Goal: Task Accomplishment & Management: Manage account settings

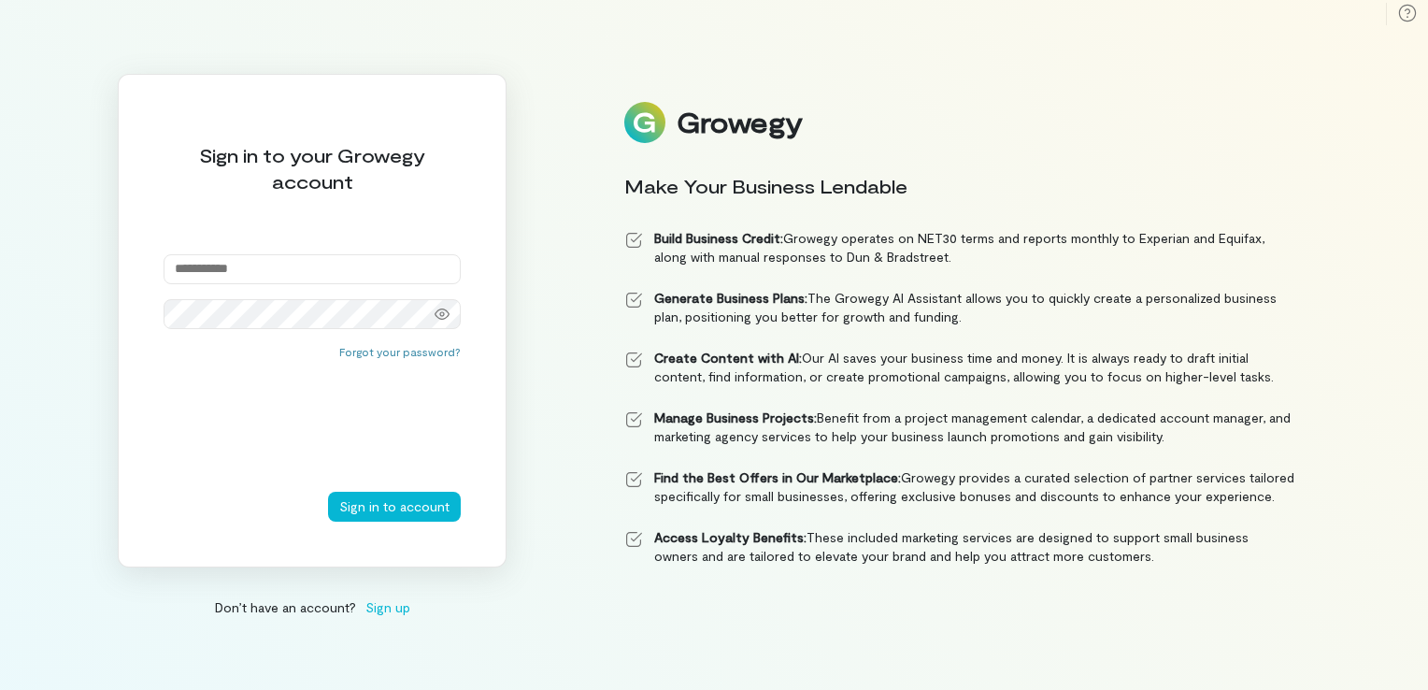
click at [222, 279] on input "email" at bounding box center [312, 269] width 297 height 30
type input "**********"
click at [328, 492] on button "Sign in to account" at bounding box center [394, 507] width 133 height 30
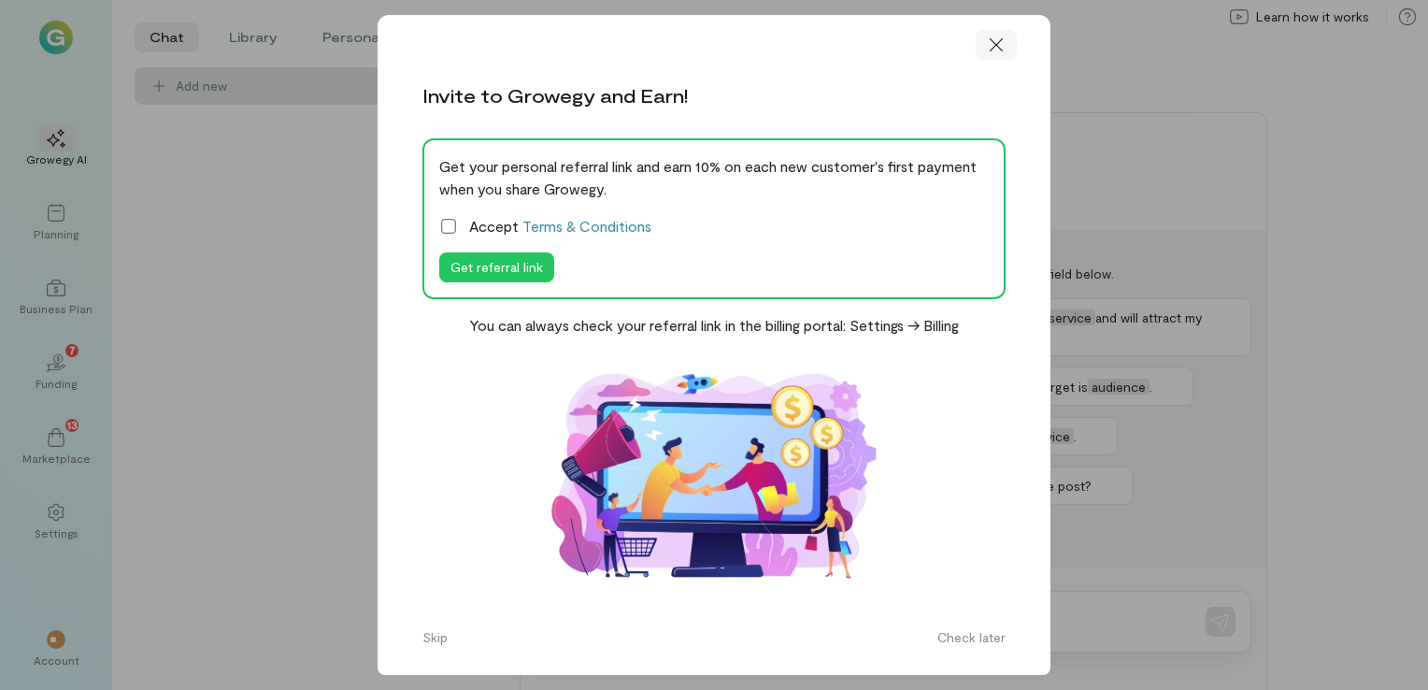
click at [987, 41] on icon at bounding box center [996, 45] width 19 height 19
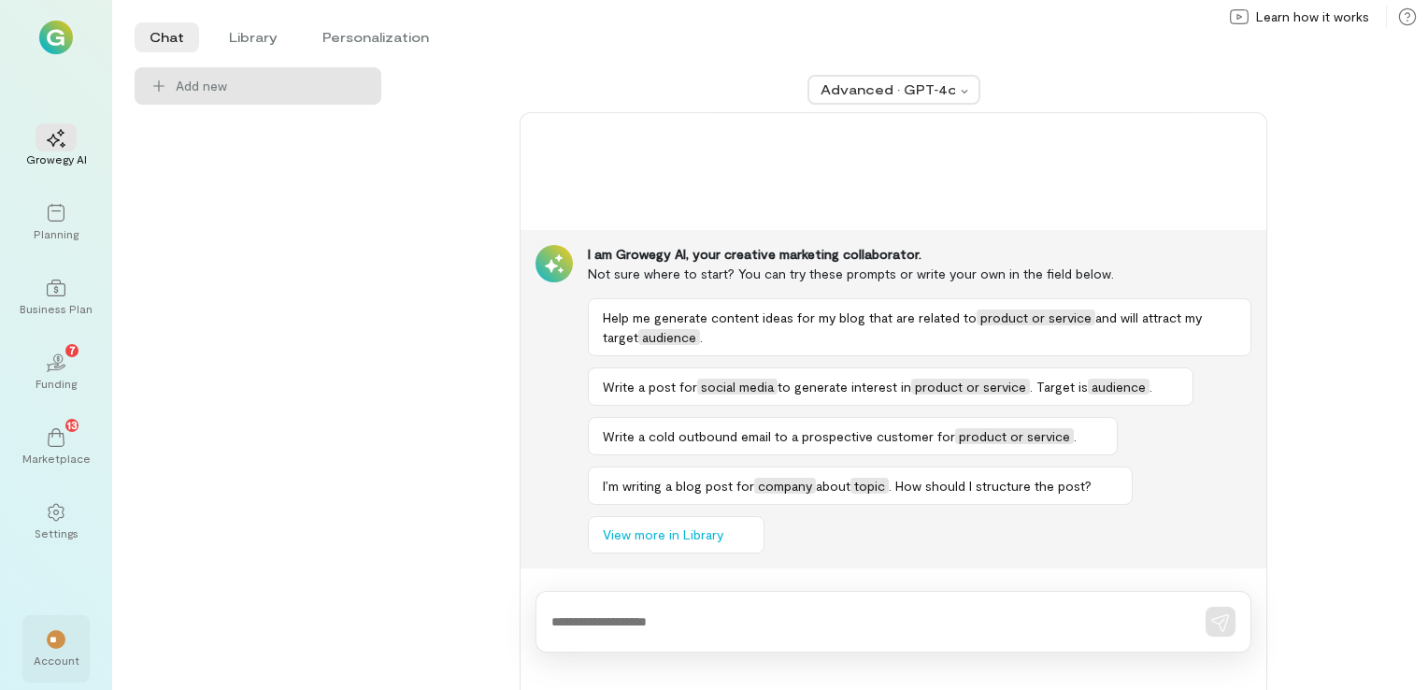
click at [56, 660] on div "Account" at bounding box center [57, 659] width 46 height 15
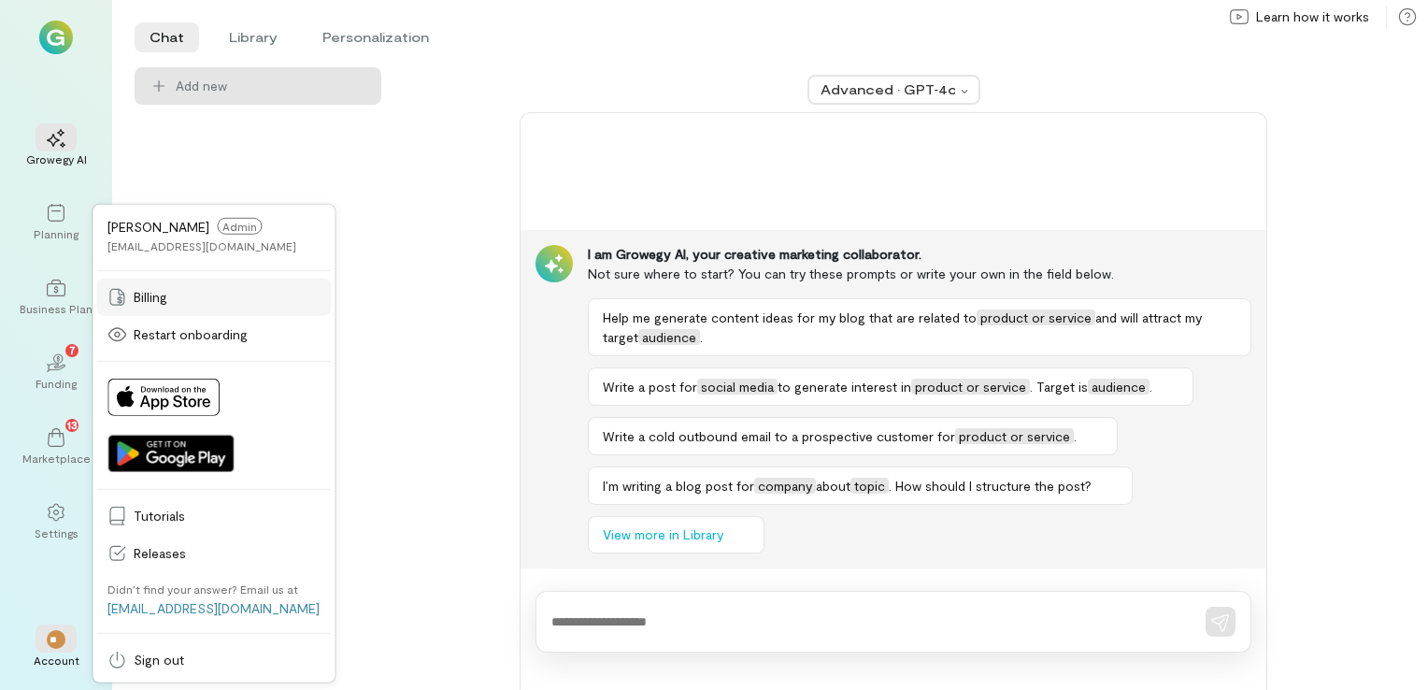
click at [150, 301] on span "Billing" at bounding box center [227, 297] width 186 height 19
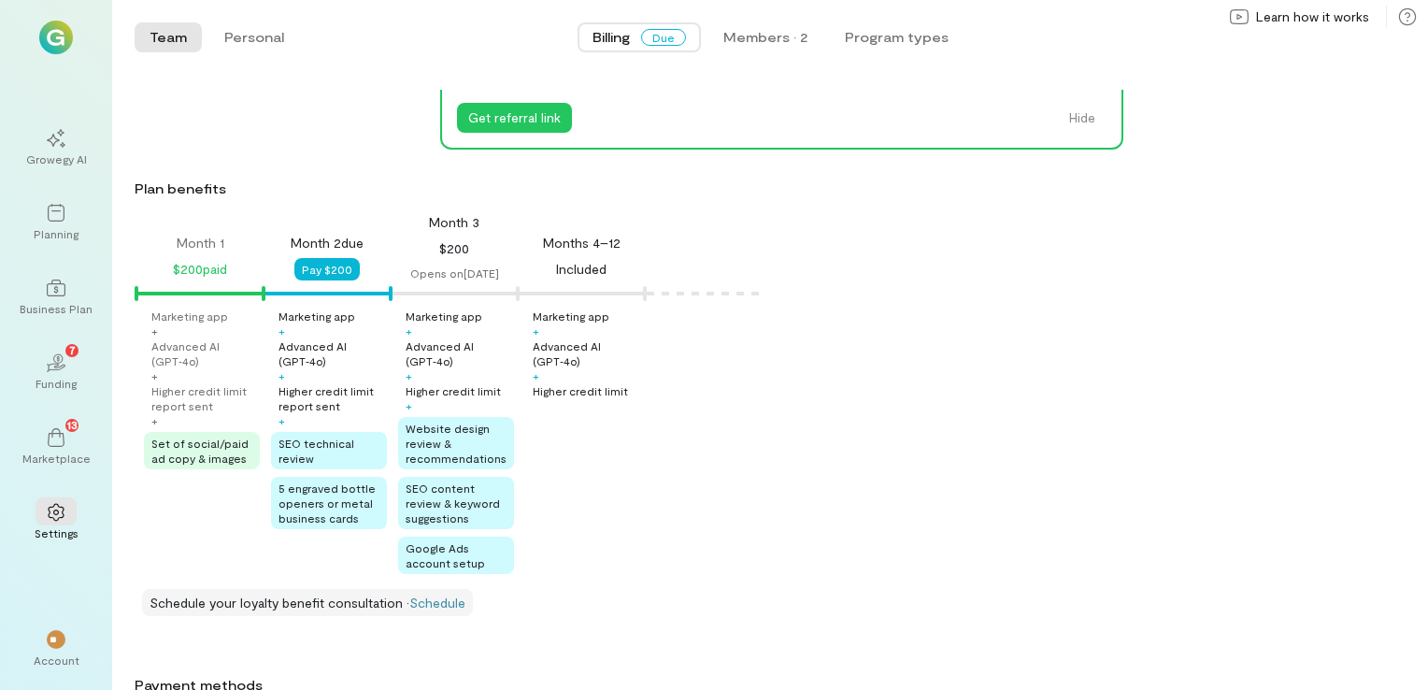
scroll to position [202, 0]
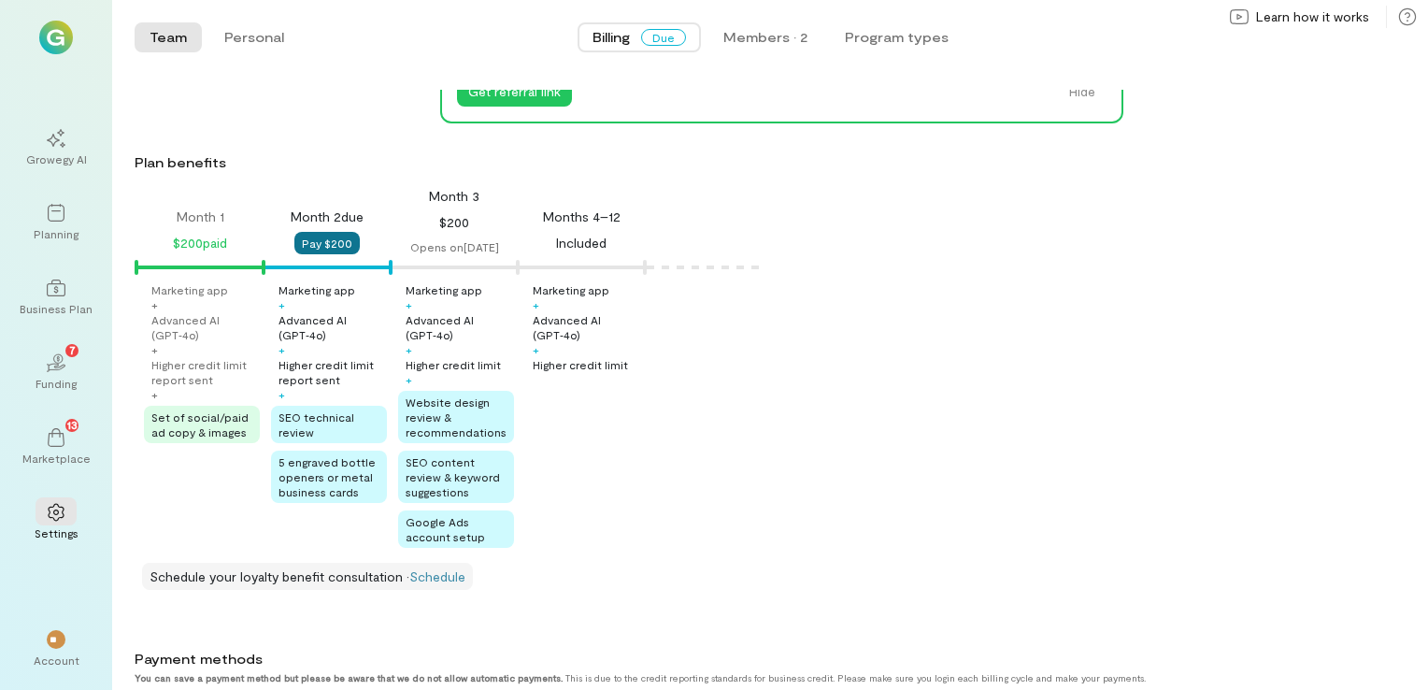
click at [344, 245] on button "Pay $200" at bounding box center [326, 243] width 65 height 22
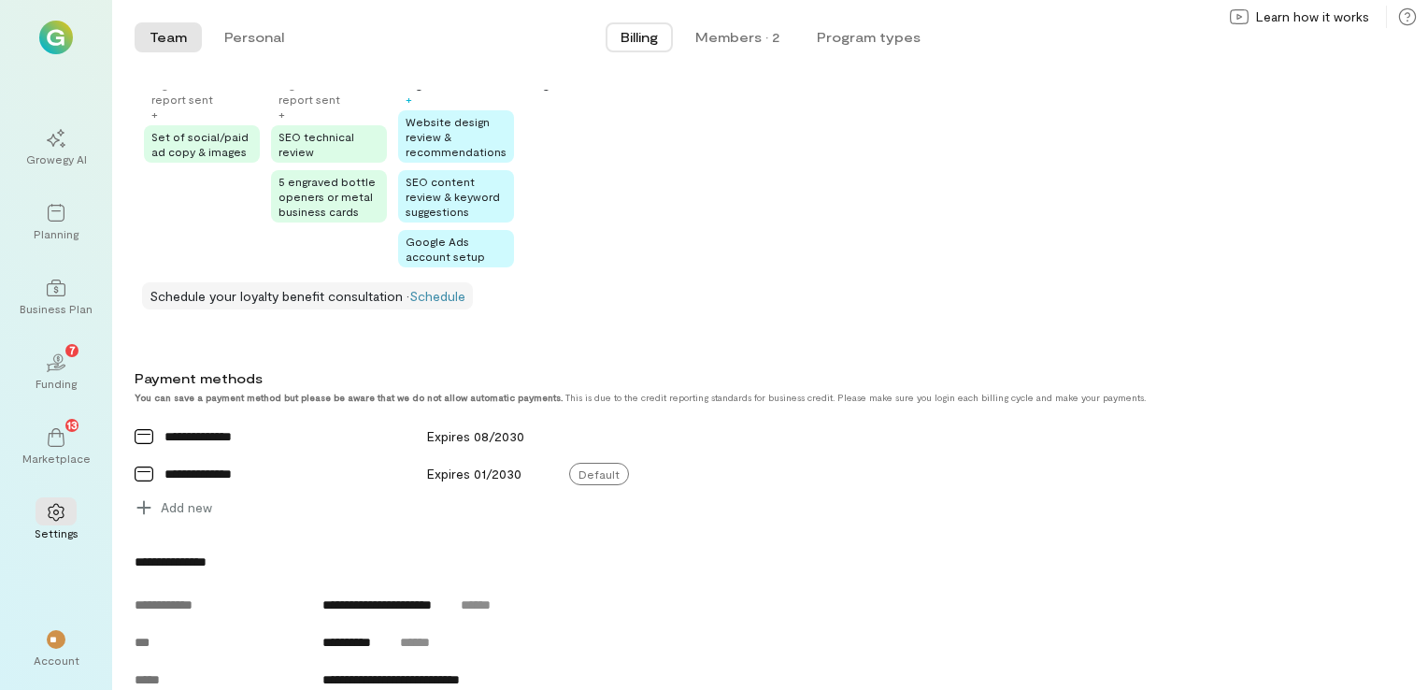
scroll to position [490, 0]
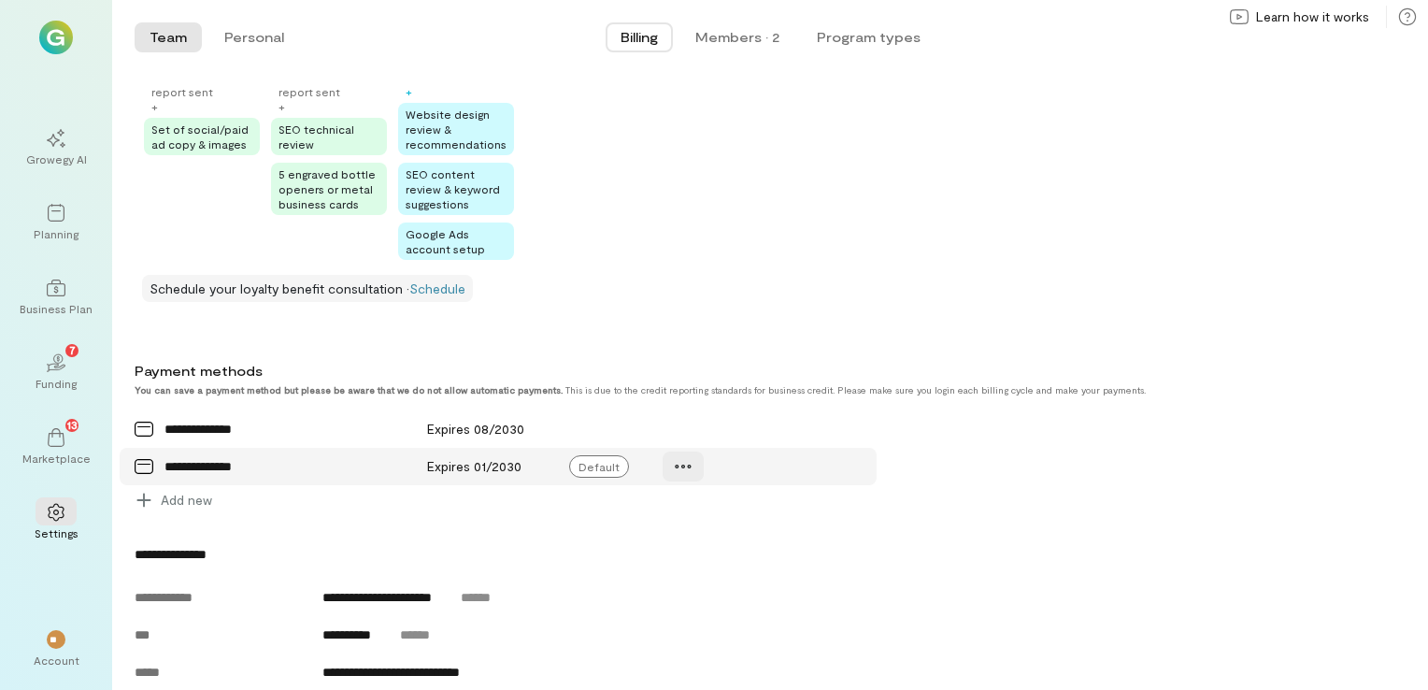
click at [682, 469] on icon at bounding box center [683, 466] width 19 height 19
click at [737, 507] on span "Manage" at bounding box center [751, 506] width 92 height 19
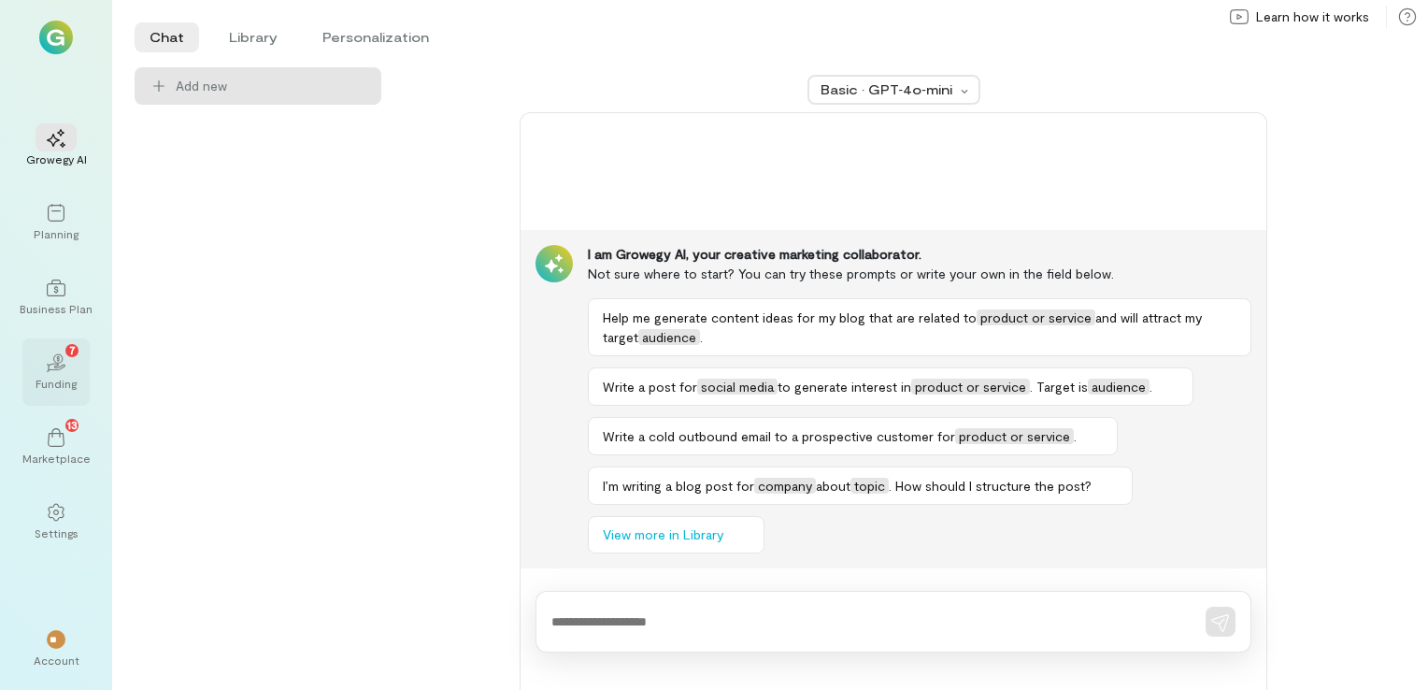
click at [51, 361] on icon "02" at bounding box center [56, 362] width 19 height 19
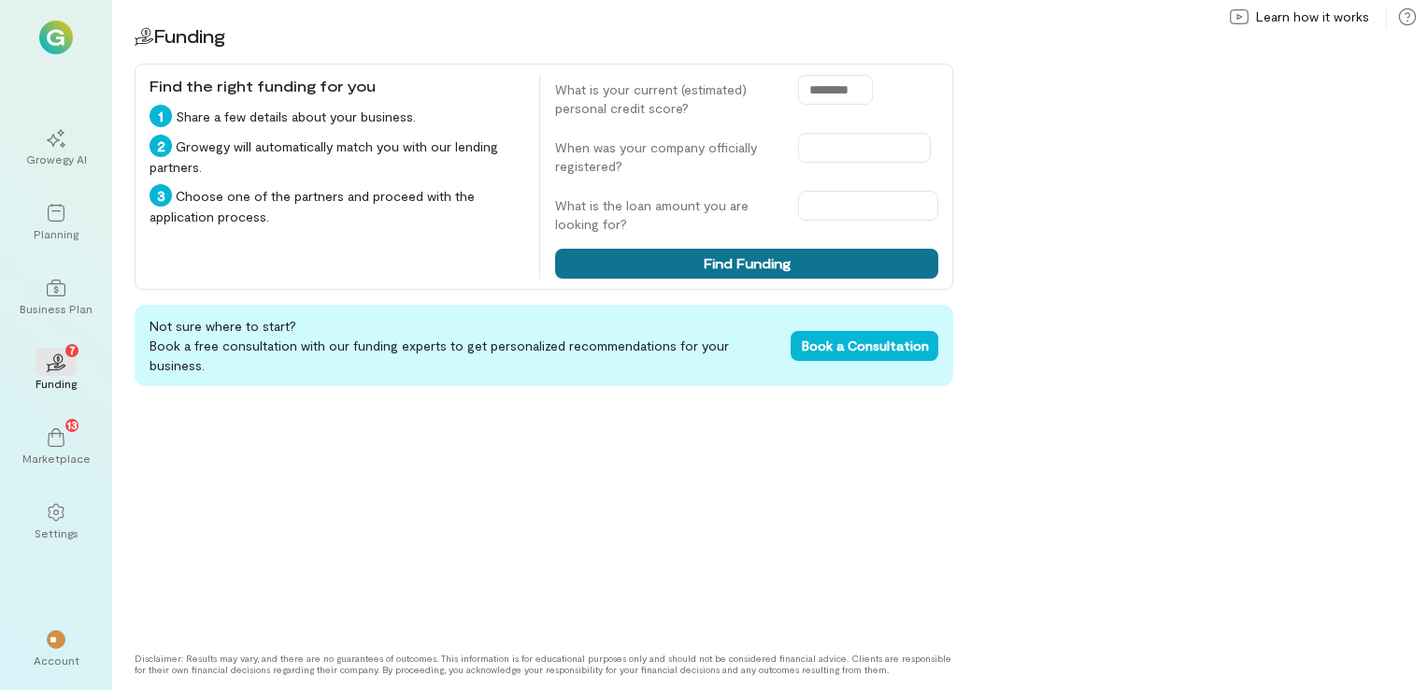
click at [774, 264] on button "Find Funding" at bounding box center [746, 264] width 383 height 30
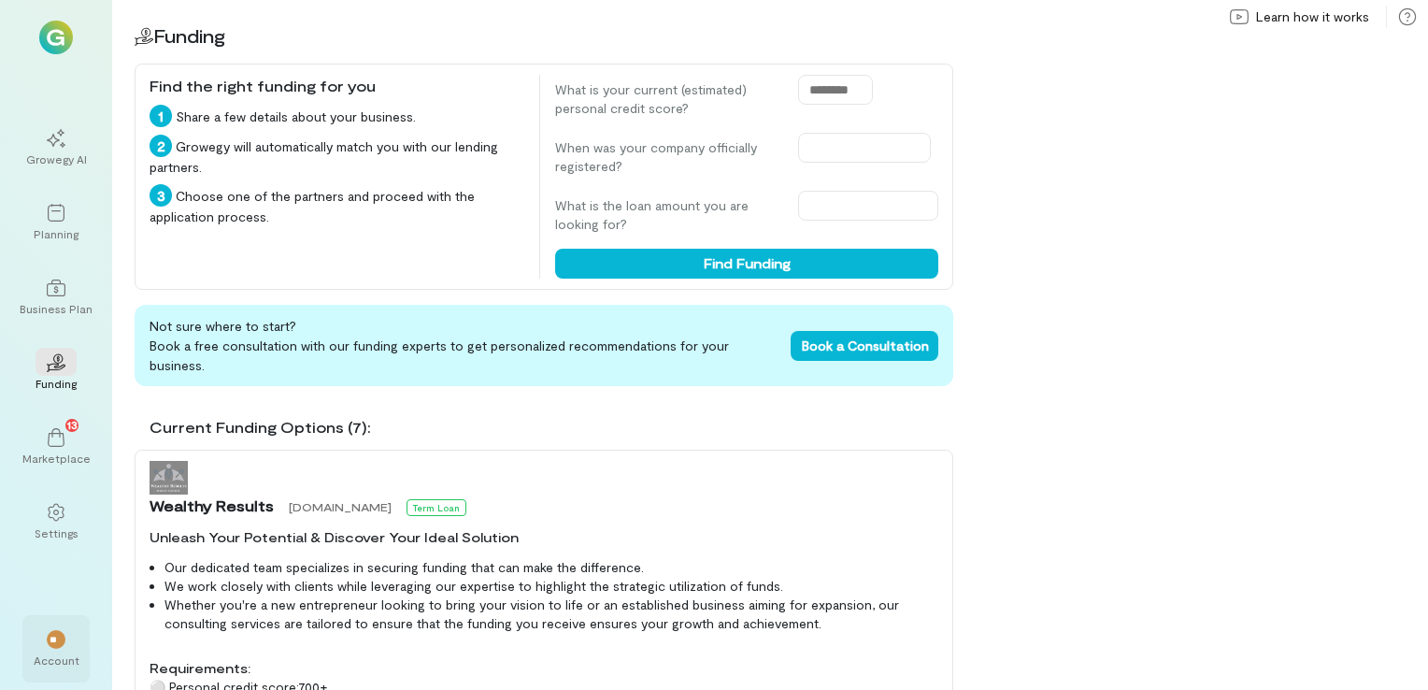
click at [51, 632] on div "**" at bounding box center [56, 639] width 19 height 19
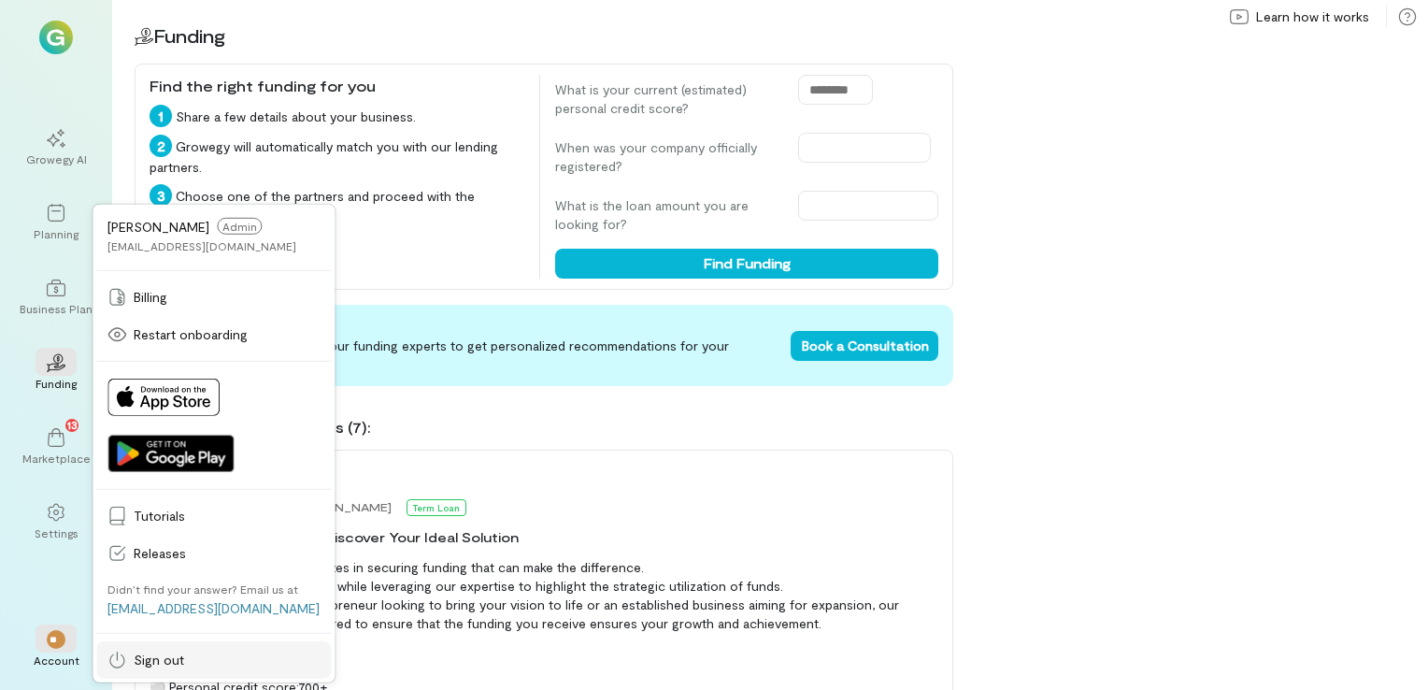
click at [172, 656] on span "Sign out" at bounding box center [227, 660] width 186 height 19
